Goal: Subscribe to service/newsletter

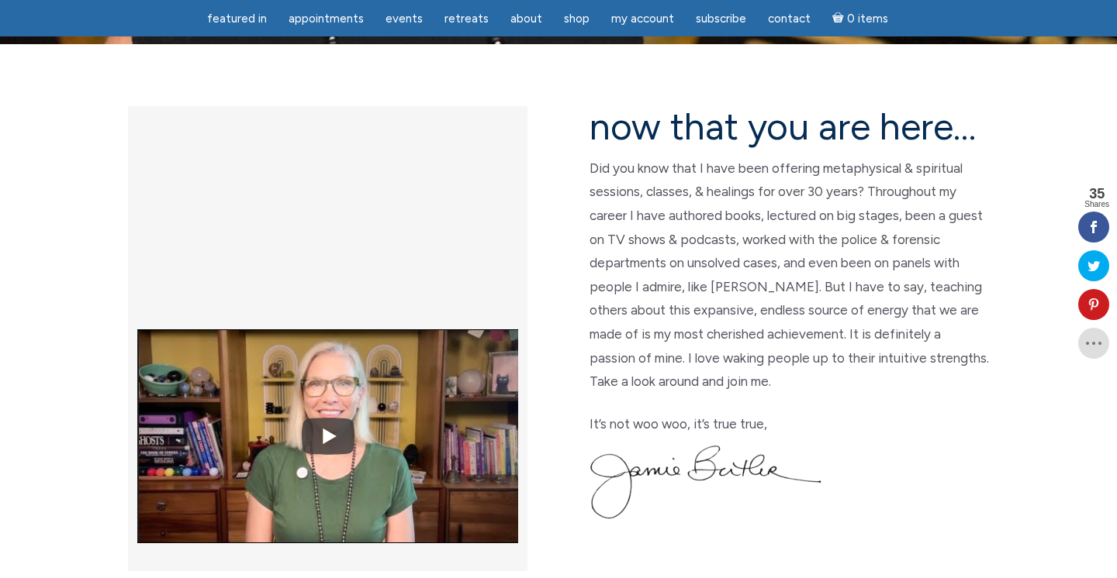
scroll to position [376, 0]
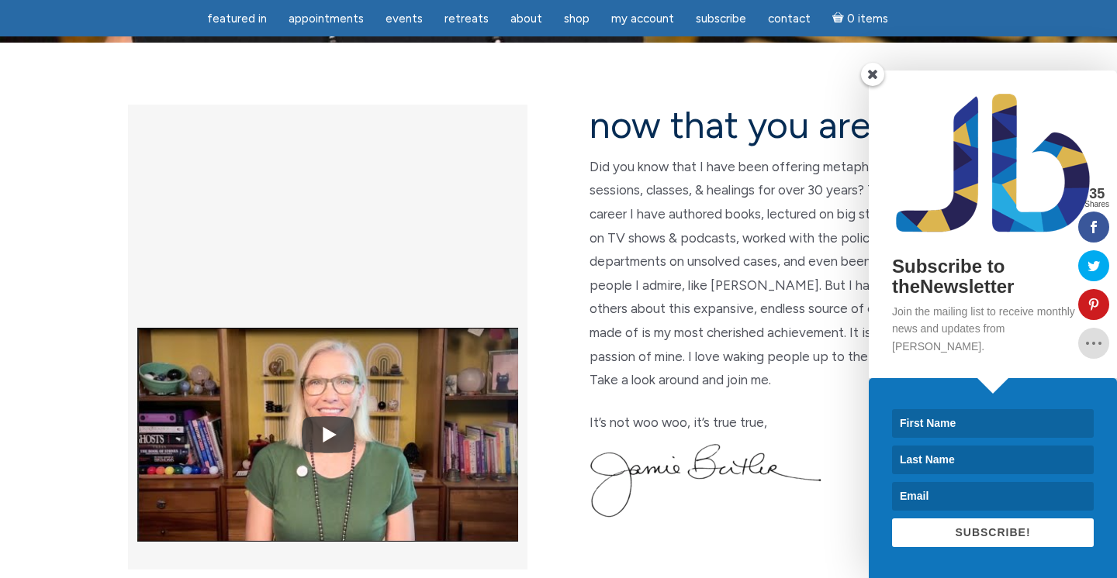
click at [932, 422] on input at bounding box center [993, 423] width 202 height 29
type input "[PERSON_NAME]"
type input "[EMAIL_ADDRESS][DOMAIN_NAME]"
click at [988, 525] on button "SUBSCRIBE!" at bounding box center [993, 533] width 202 height 29
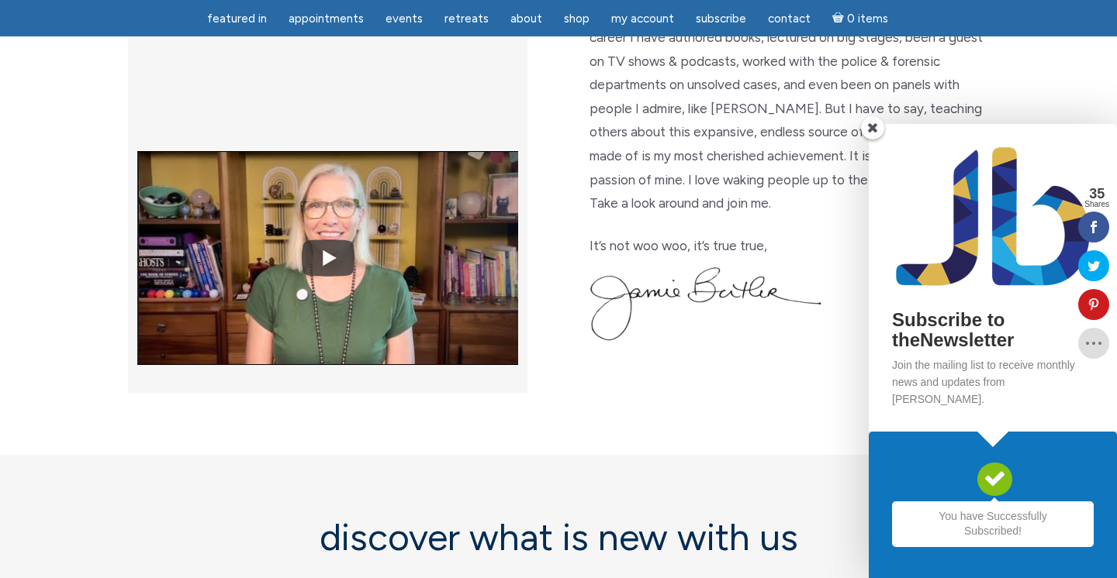
scroll to position [556, 0]
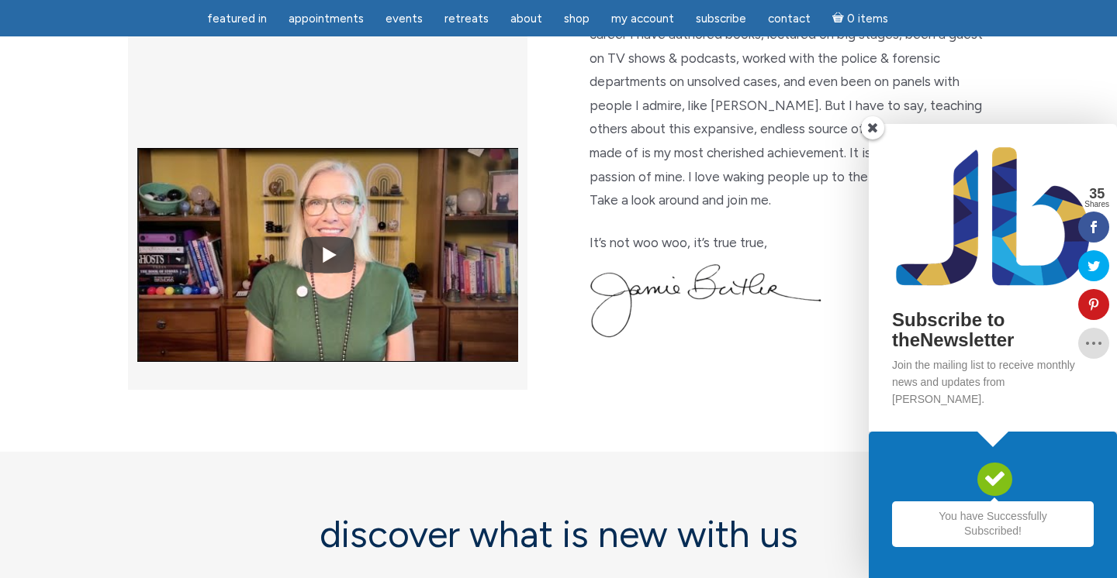
click at [868, 140] on span at bounding box center [872, 127] width 23 height 23
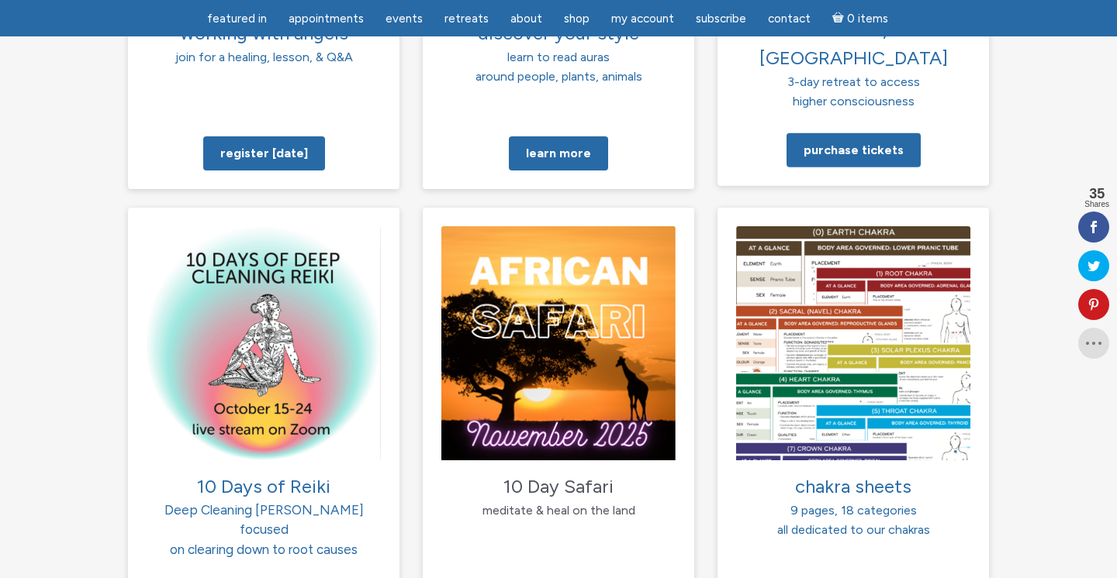
scroll to position [1458, 0]
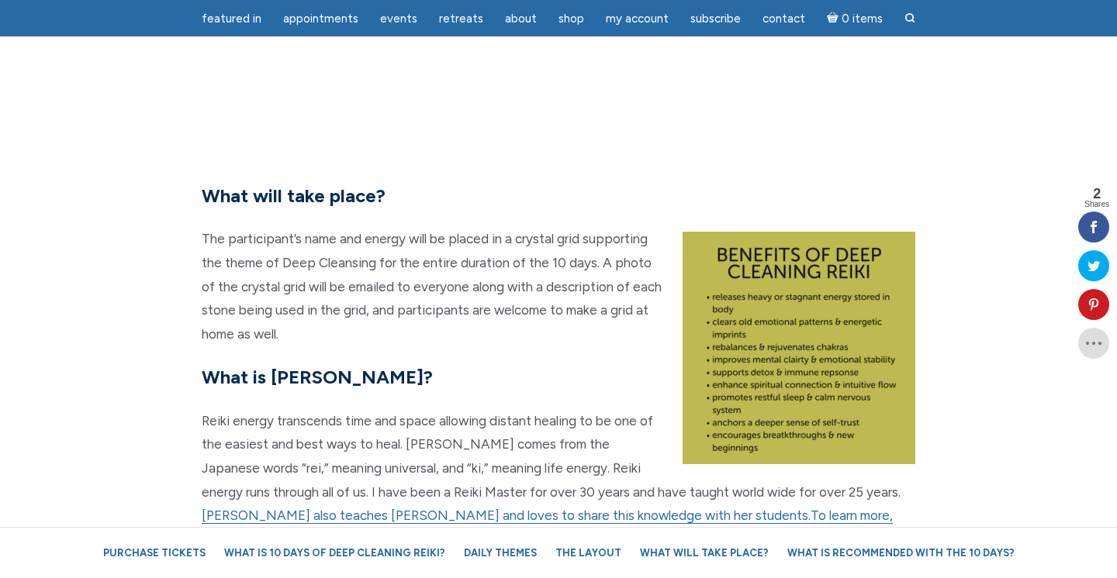
scroll to position [2393, 0]
